Goal: Task Accomplishment & Management: Use online tool/utility

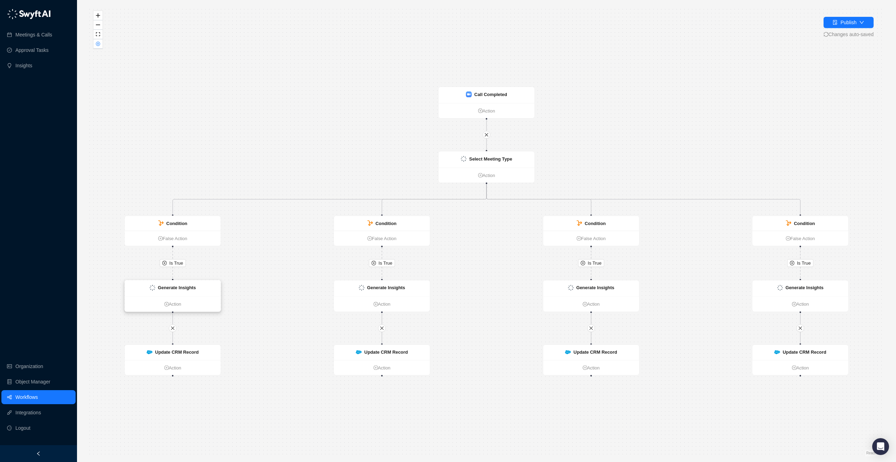
click at [176, 291] on div "Generate Insights" at bounding box center [173, 288] width 96 height 16
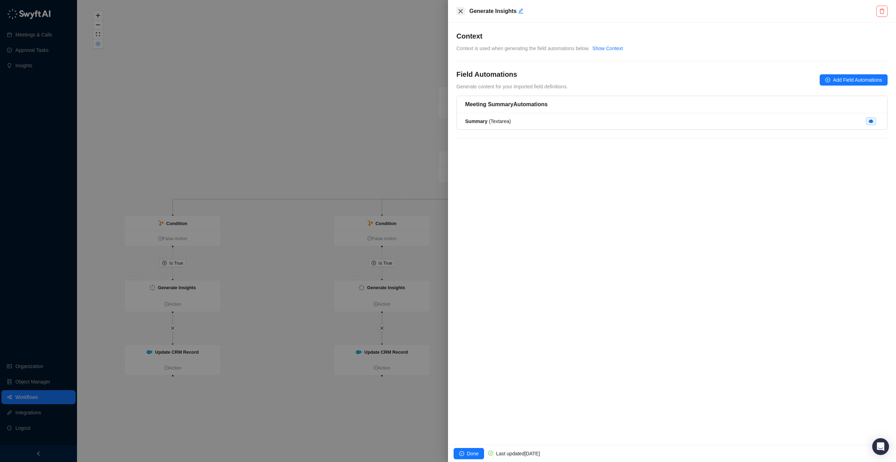
click at [463, 14] on button "Close" at bounding box center [461, 11] width 8 height 8
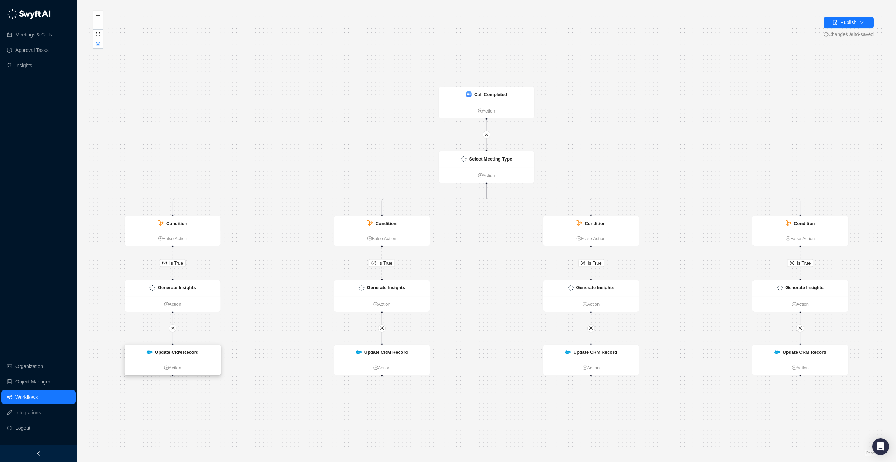
click at [175, 348] on div "Update CRM Record" at bounding box center [176, 351] width 43 height 7
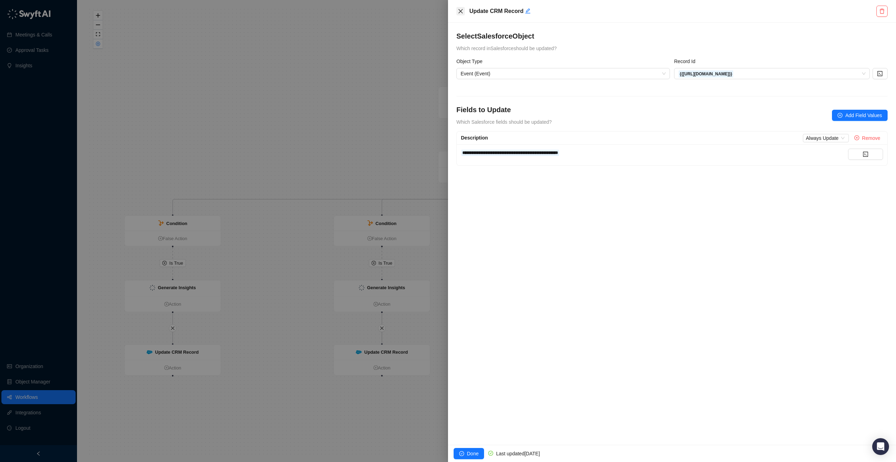
click at [459, 13] on icon "close" at bounding box center [461, 11] width 6 height 6
